Goal: Information Seeking & Learning: Learn about a topic

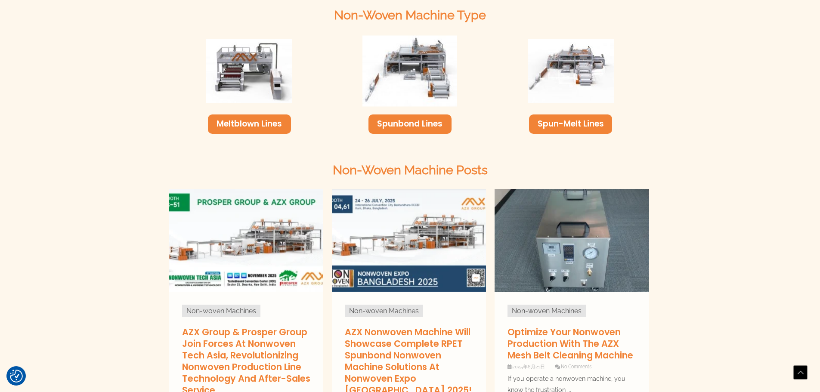
scroll to position [344, 0]
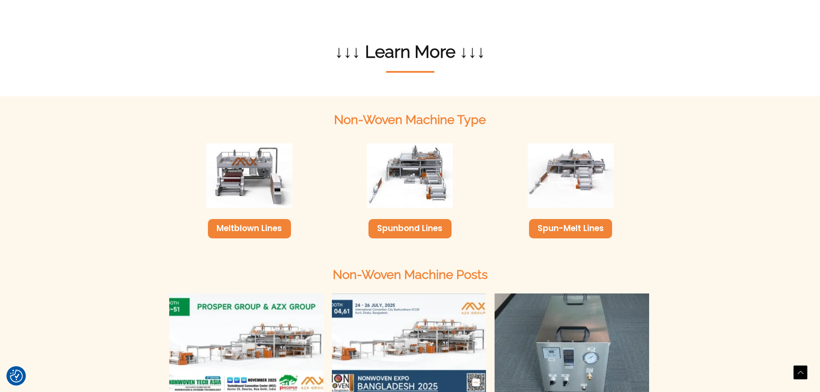
click at [400, 219] on div "Spunbond Lines" at bounding box center [409, 228] width 83 height 19
click at [399, 219] on div "Spunbond Lines" at bounding box center [409, 228] width 83 height 19
click at [424, 166] on img at bounding box center [409, 175] width 95 height 71
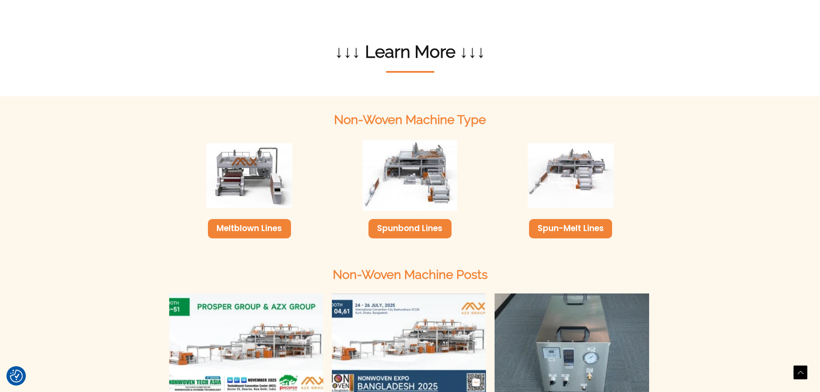
click at [424, 166] on img at bounding box center [409, 175] width 95 height 71
click at [423, 219] on div "Spunbond Lines" at bounding box center [409, 228] width 83 height 19
click at [416, 223] on link "Spunbond Lines" at bounding box center [409, 229] width 65 height 12
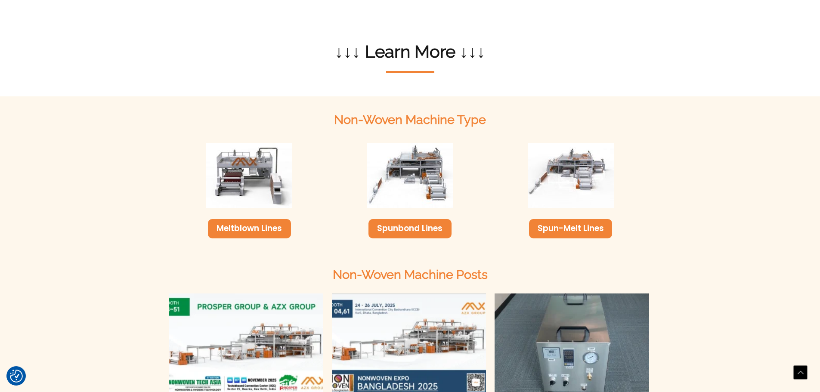
scroll to position [0, 0]
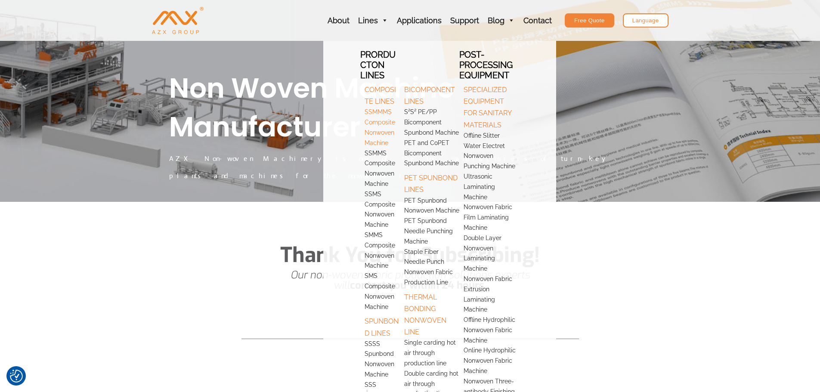
click at [383, 122] on link "SSMMMS Composite Nonwoven Machine" at bounding box center [380, 127] width 40 height 41
click at [387, 122] on link "SSMMMS Composite Nonwoven Machine" at bounding box center [380, 127] width 40 height 41
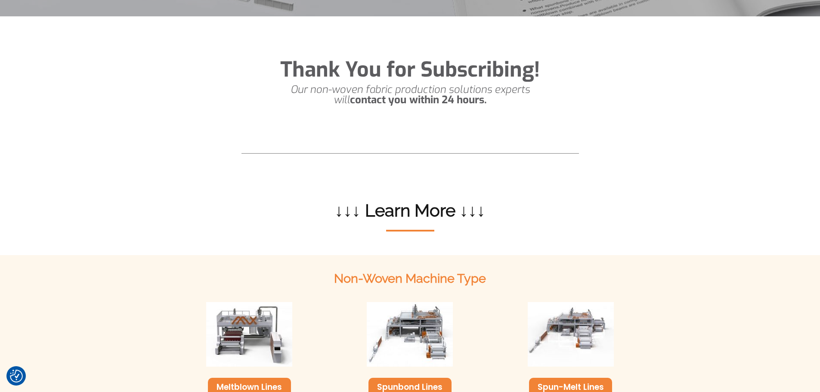
scroll to position [301, 0]
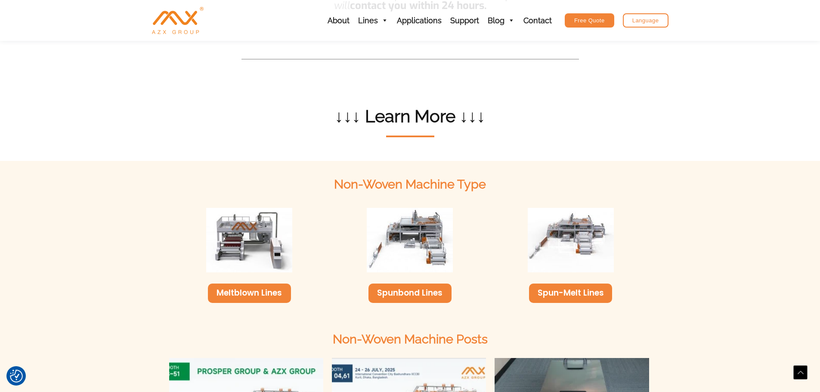
drag, startPoint x: 427, startPoint y: 148, endPoint x: 425, endPoint y: 153, distance: 5.6
click at [427, 165] on div "Non-woven Machine Type" at bounding box center [410, 184] width 482 height 38
click at [411, 287] on link "Spunbond Lines" at bounding box center [409, 293] width 65 height 12
click at [412, 287] on link "Spunbond Lines" at bounding box center [409, 293] width 65 height 12
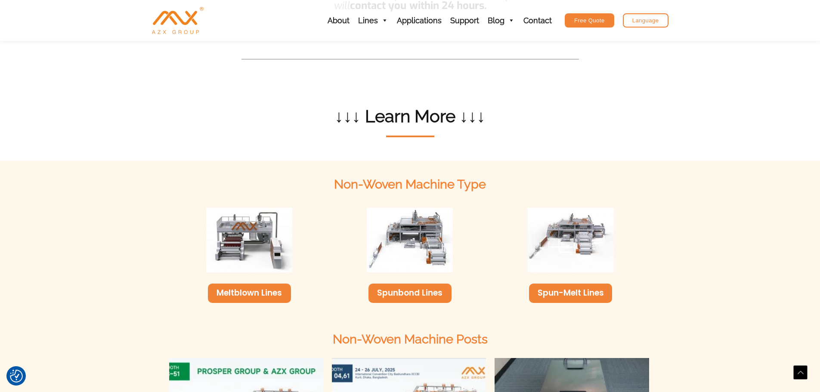
click at [412, 287] on link "Spunbond Lines" at bounding box center [409, 293] width 65 height 12
